Goal: Task Accomplishment & Management: Use online tool/utility

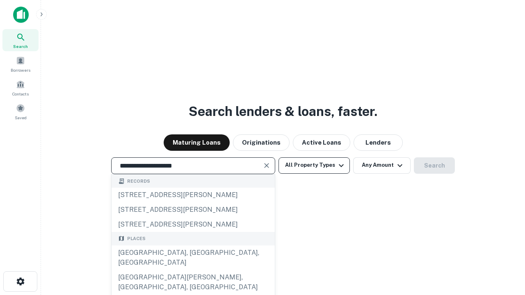
click at [193, 270] on div "[GEOGRAPHIC_DATA], [GEOGRAPHIC_DATA], [GEOGRAPHIC_DATA]" at bounding box center [193, 258] width 163 height 25
click at [314, 165] on button "All Property Types" at bounding box center [314, 166] width 71 height 16
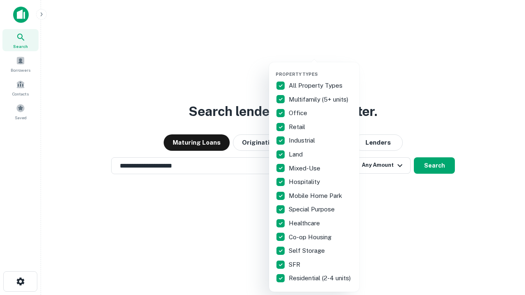
type input "**********"
click at [321, 69] on button "button" at bounding box center [321, 69] width 90 height 0
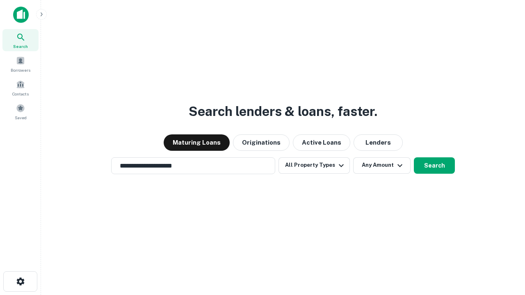
scroll to position [13, 0]
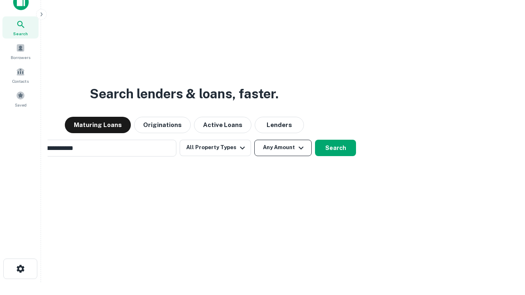
click at [254, 140] on button "Any Amount" at bounding box center [282, 148] width 57 height 16
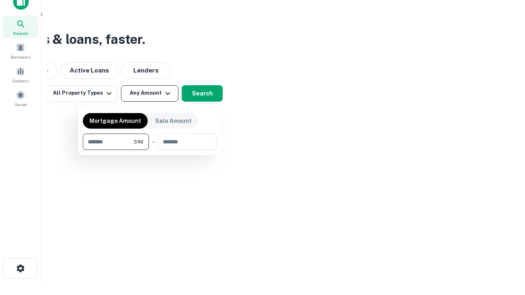
type input "*******"
click at [150, 150] on button "button" at bounding box center [150, 150] width 134 height 0
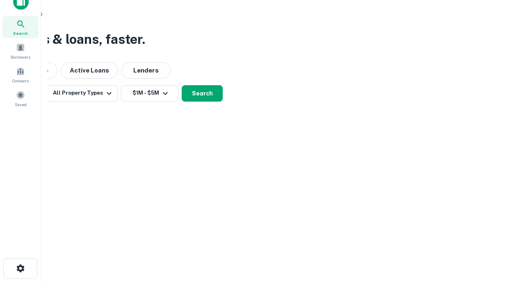
scroll to position [13, 0]
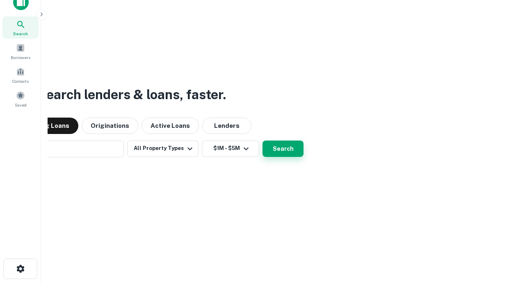
click at [283, 148] on button "Search" at bounding box center [283, 149] width 41 height 16
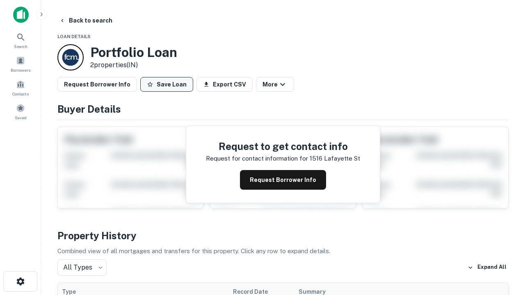
click at [167, 85] on button "Save Loan" at bounding box center [166, 84] width 53 height 15
